Goal: Find specific page/section: Find specific page/section

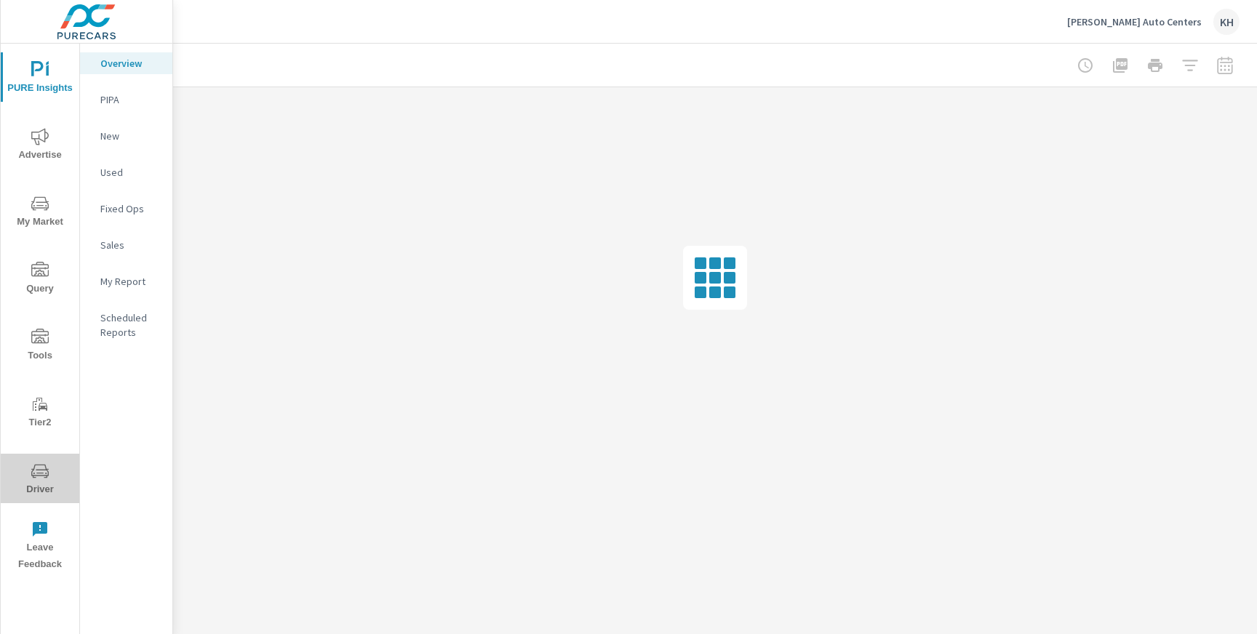
click at [48, 465] on icon "nav menu" at bounding box center [39, 471] width 17 height 17
click at [55, 476] on span "Driver" at bounding box center [40, 481] width 70 height 36
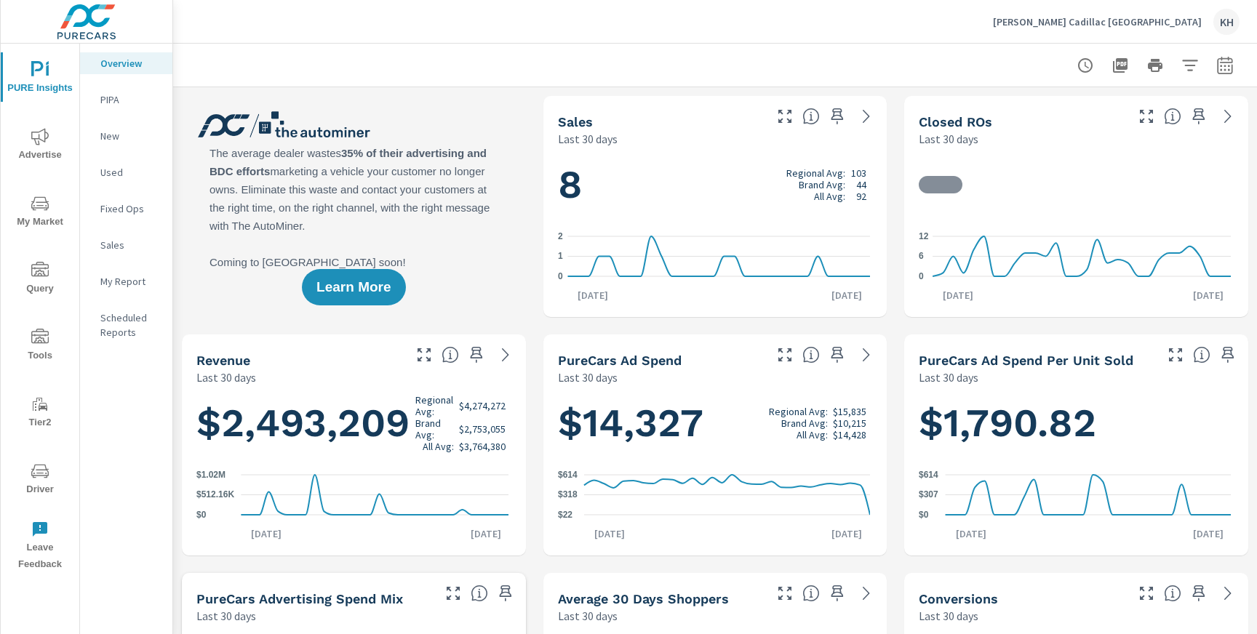
click at [33, 474] on icon "nav menu" at bounding box center [39, 471] width 17 height 17
